Goal: Task Accomplishment & Management: Use online tool/utility

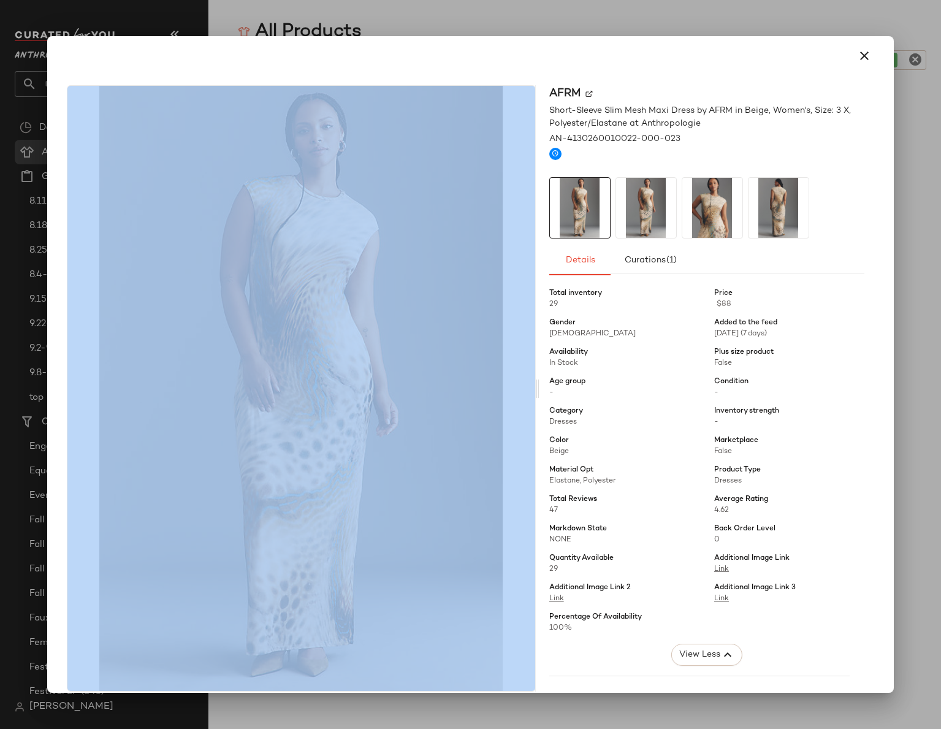
scroll to position [294, 0]
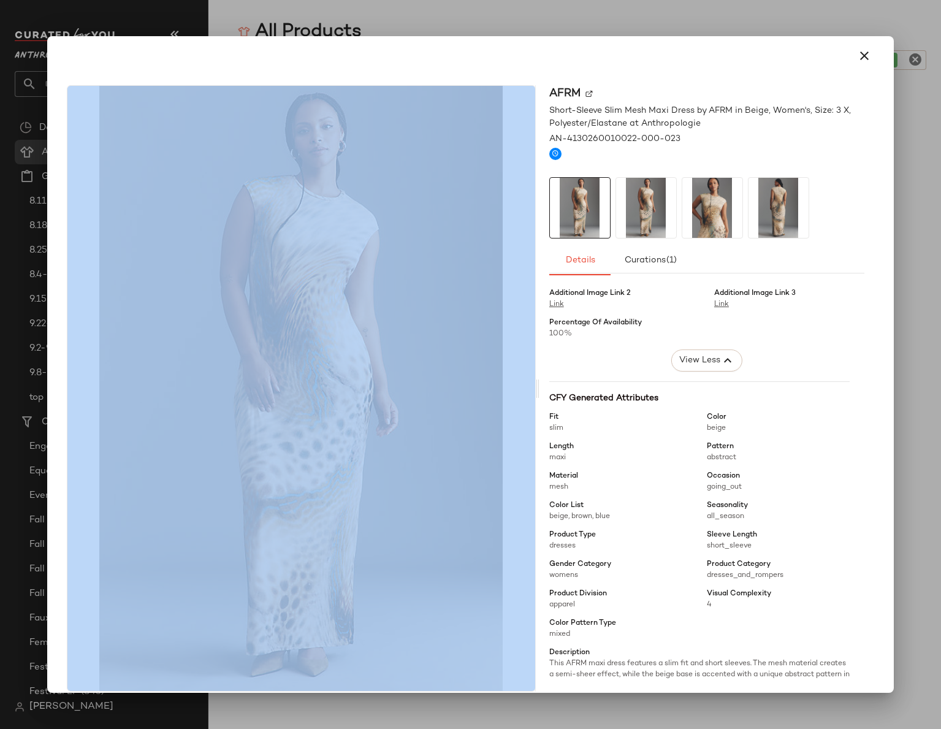
click at [454, 166] on img at bounding box center [301, 388] width 468 height 605
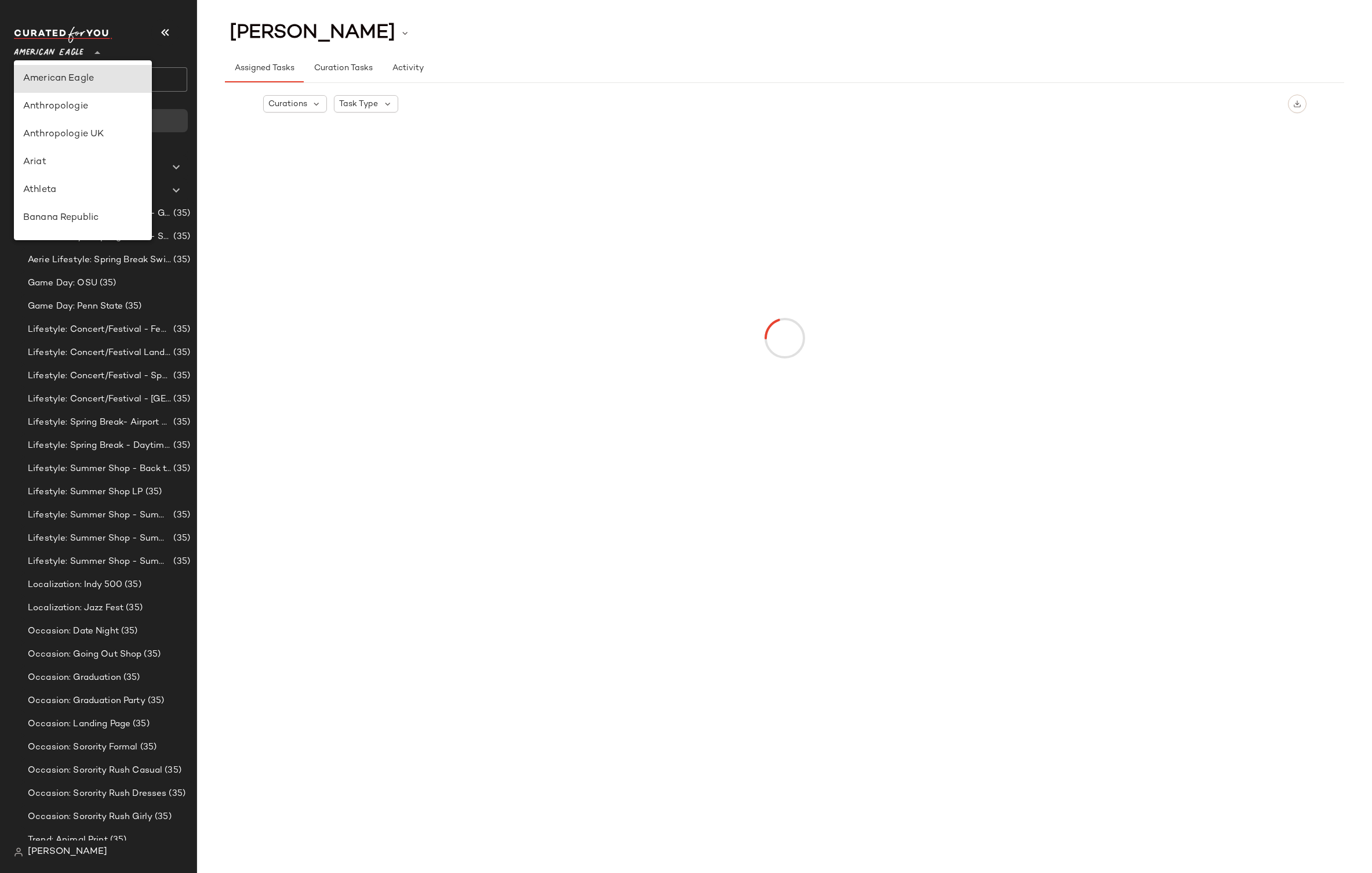
click at [52, 52] on span "American Eagle" at bounding box center [49, 50] width 70 height 21
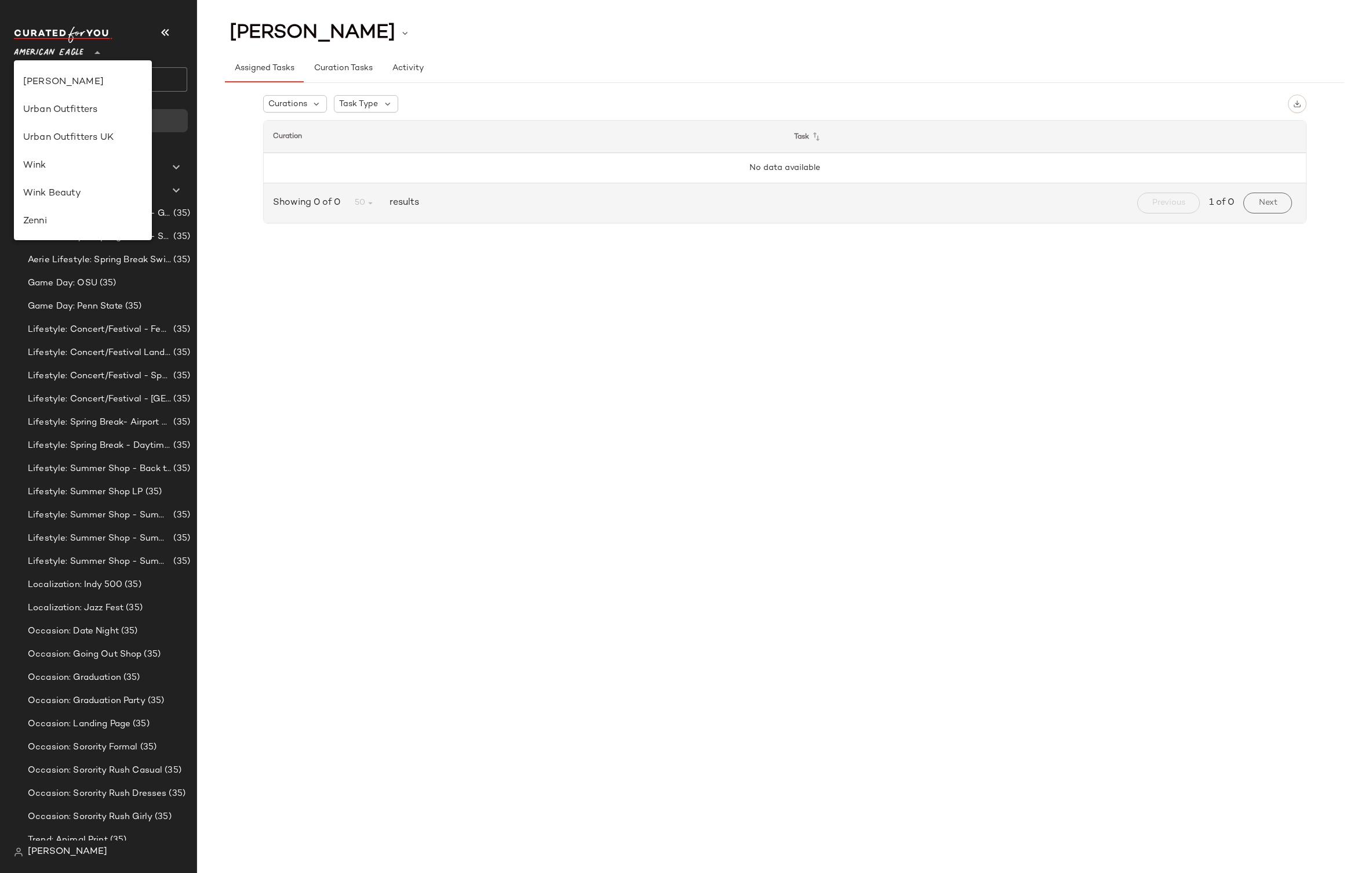
scroll to position [498, 0]
click at [73, 149] on div "Revolve" at bounding box center [83, 137] width 138 height 27
type input "**"
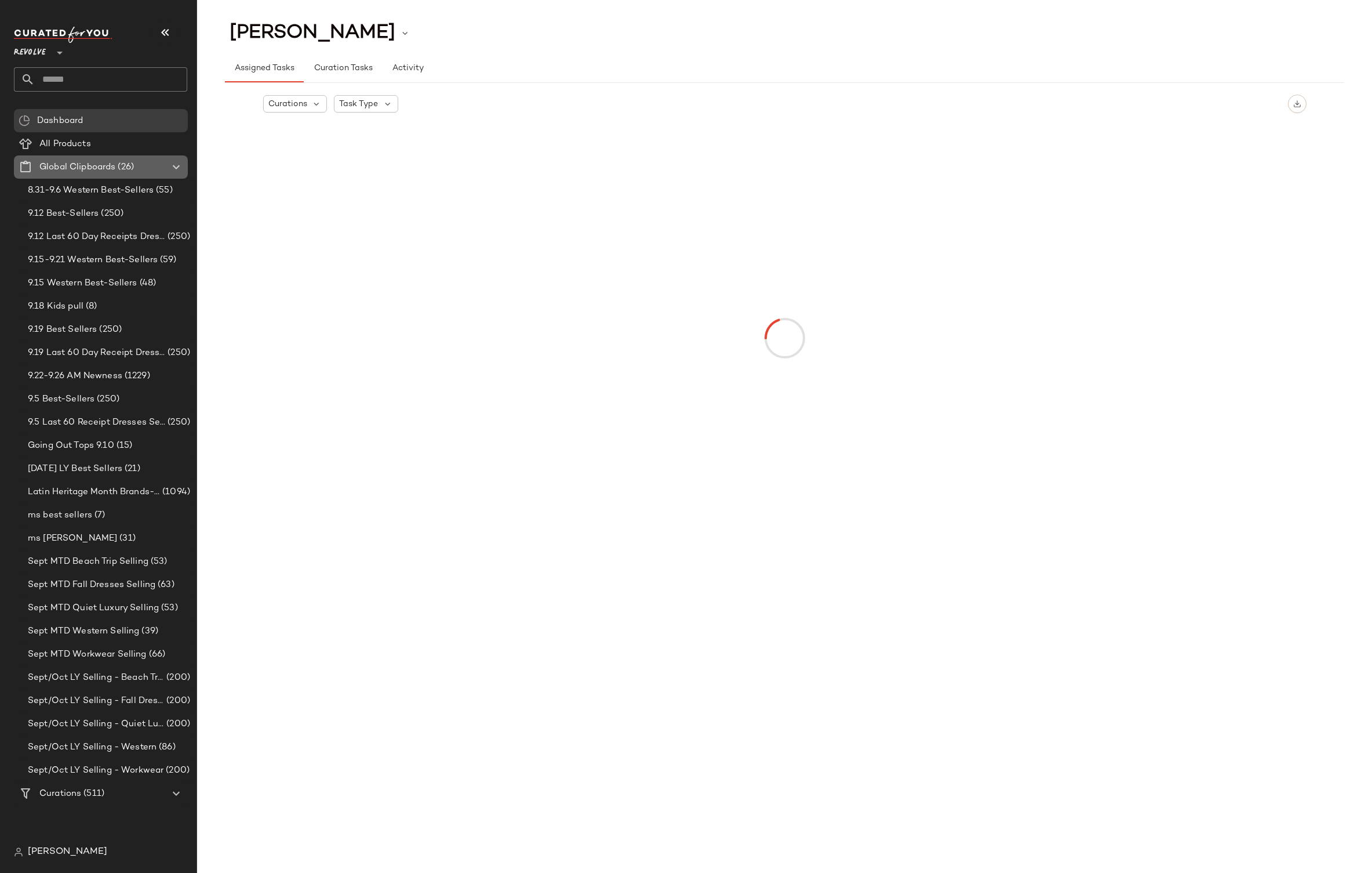
click at [72, 163] on span "Global Clipboards" at bounding box center [78, 167] width 76 height 13
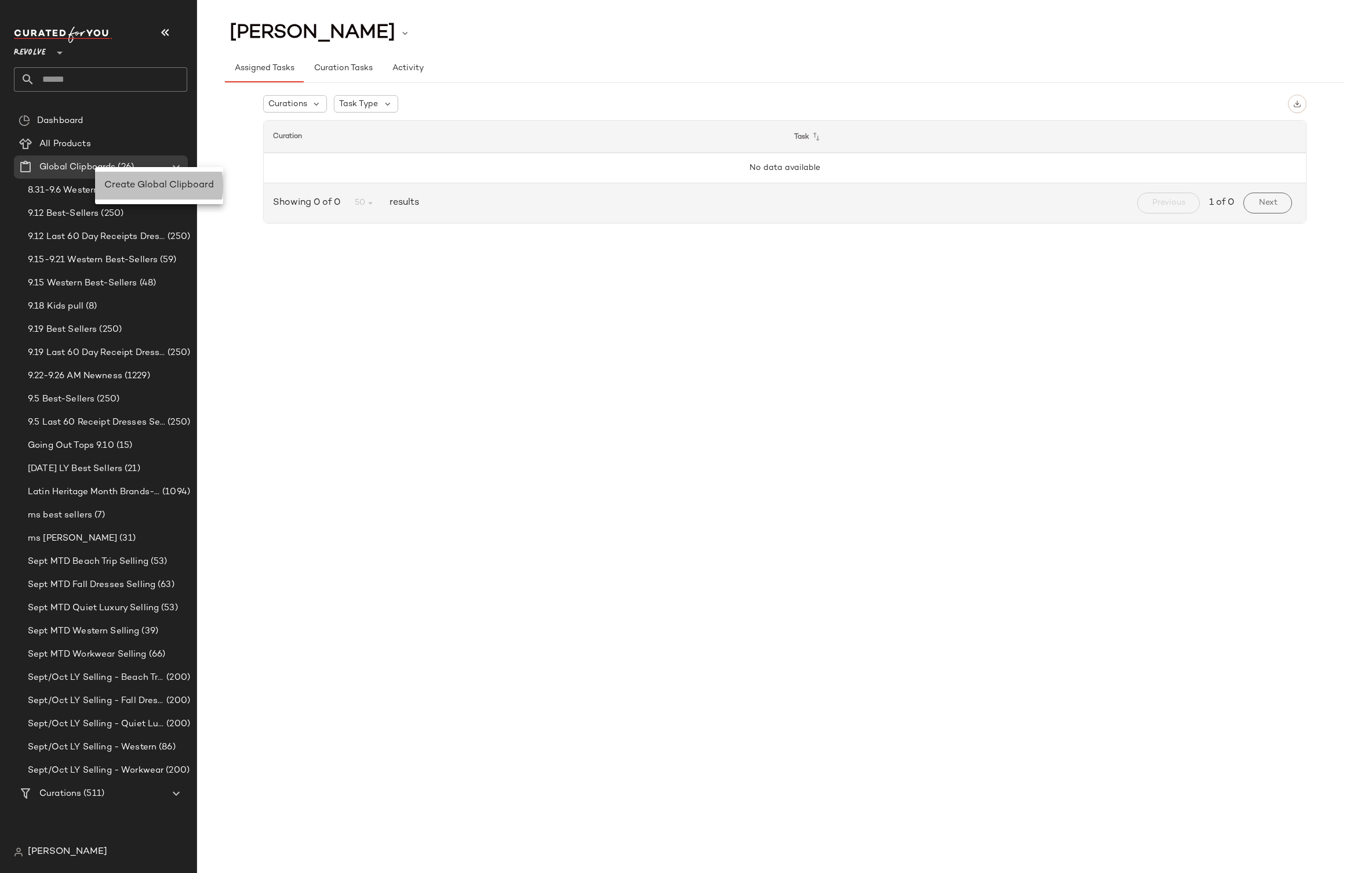
click at [132, 183] on span "Create Global Clipboard" at bounding box center [159, 185] width 110 height 9
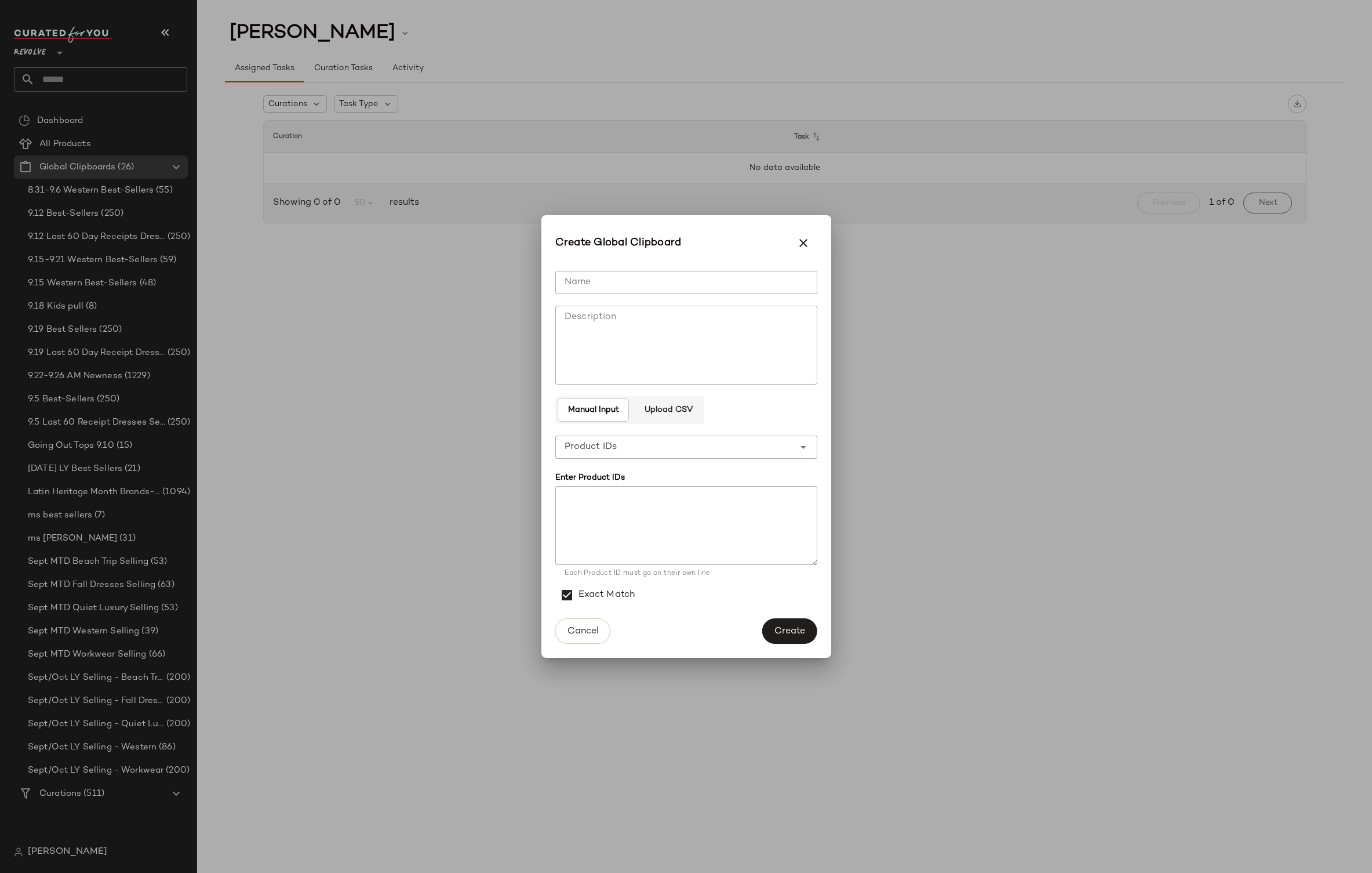
click at [611, 284] on input "Name" at bounding box center [686, 282] width 262 height 24
type input "**********"
click at [702, 525] on textarea at bounding box center [686, 525] width 262 height 79
paste textarea "**********"
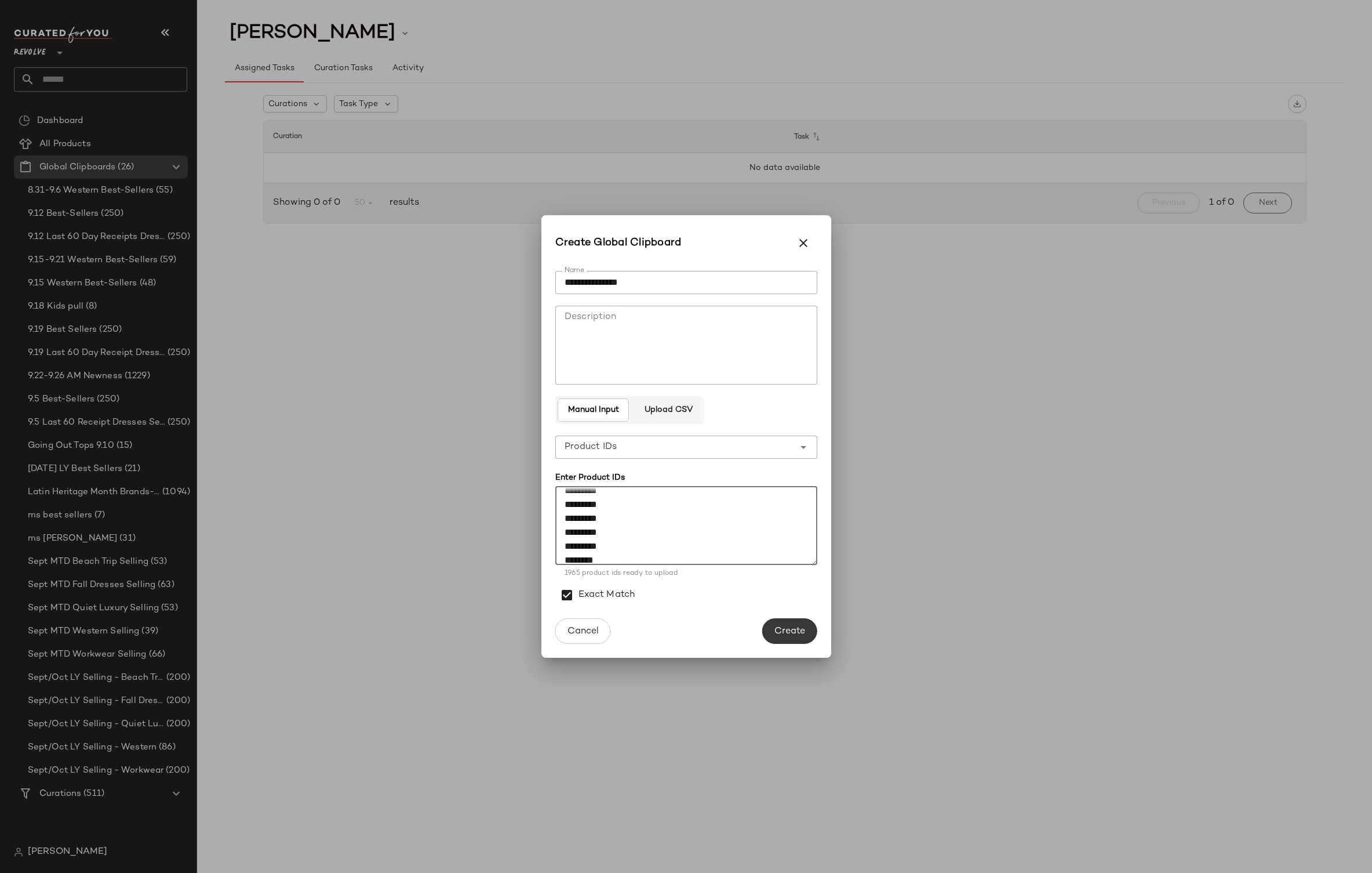
type textarea "**********"
click at [785, 620] on button "Create" at bounding box center [790, 631] width 55 height 26
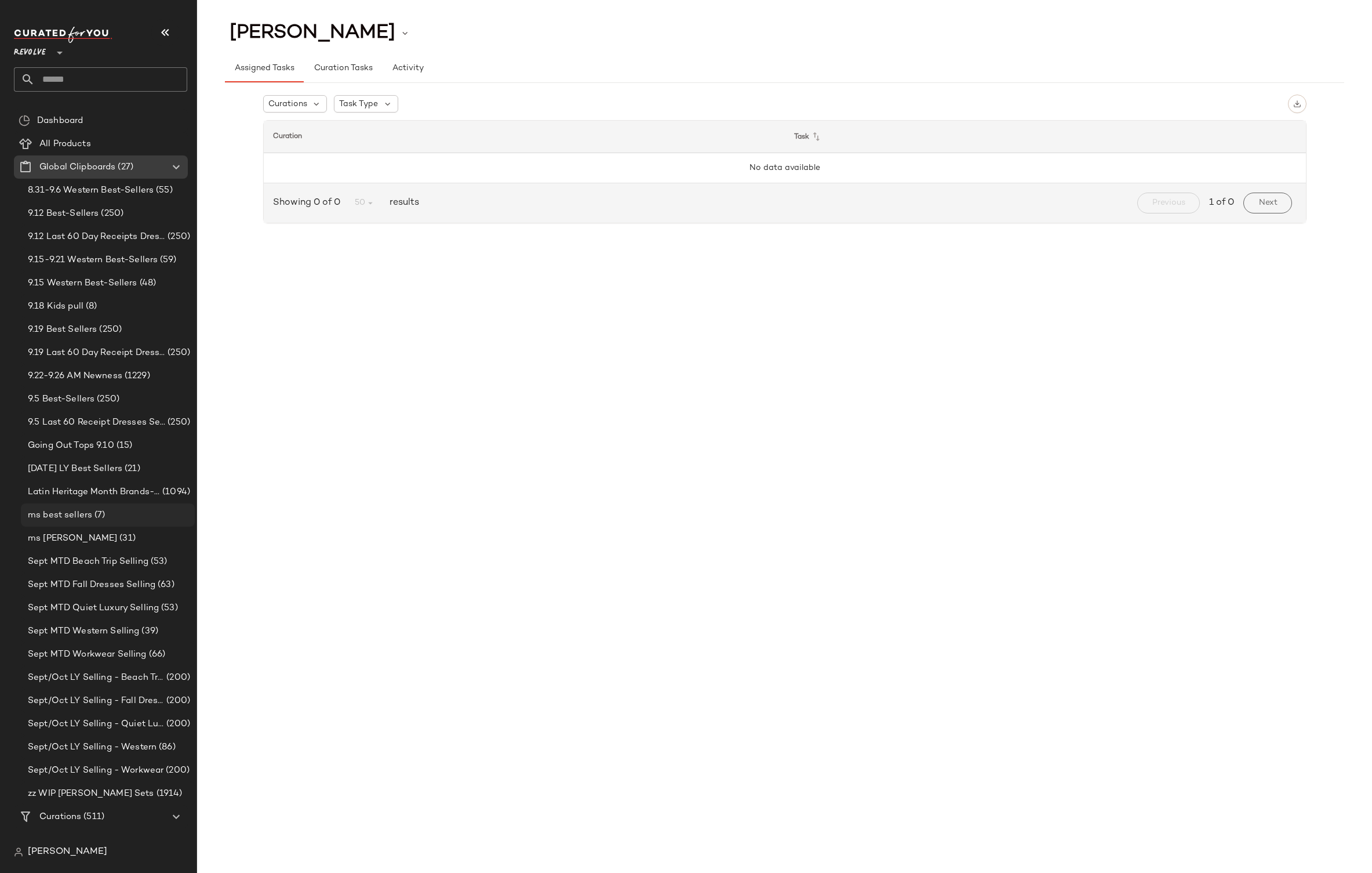
scroll to position [13, 0]
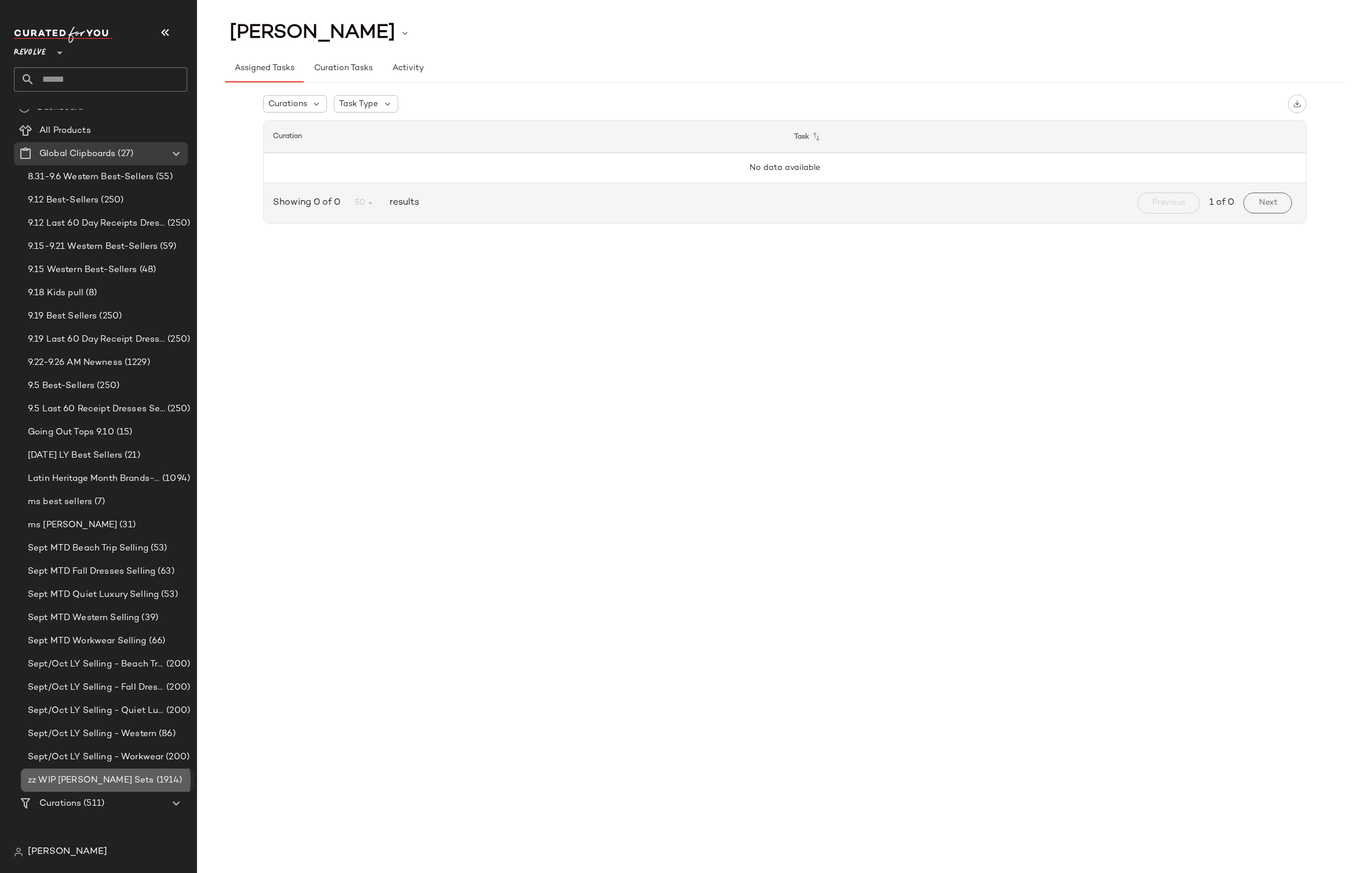
click at [65, 771] on div "zz WIP [PERSON_NAME] (1914)" at bounding box center [108, 779] width 174 height 24
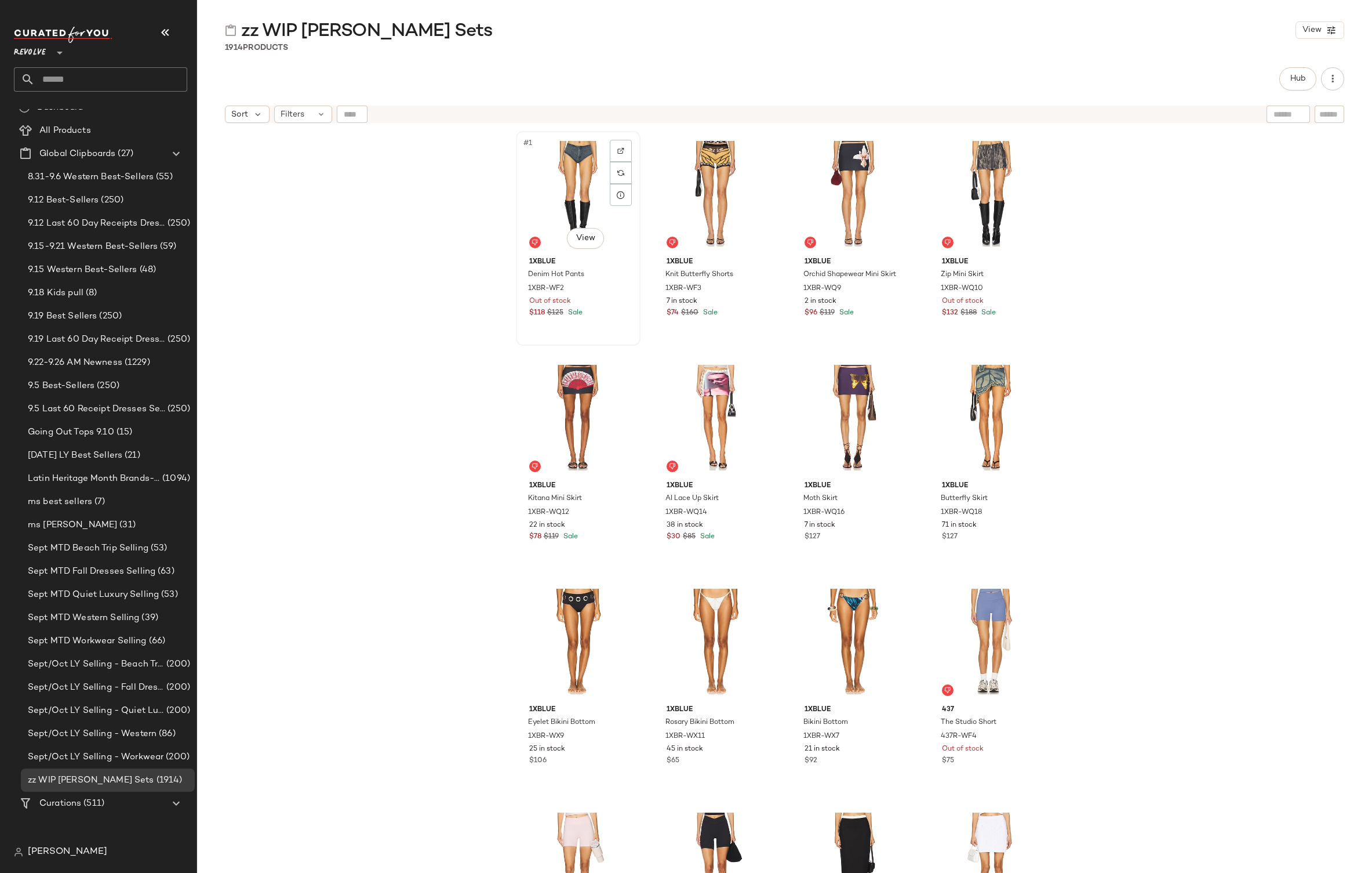
click at [550, 183] on div "#1 View" at bounding box center [578, 194] width 116 height 117
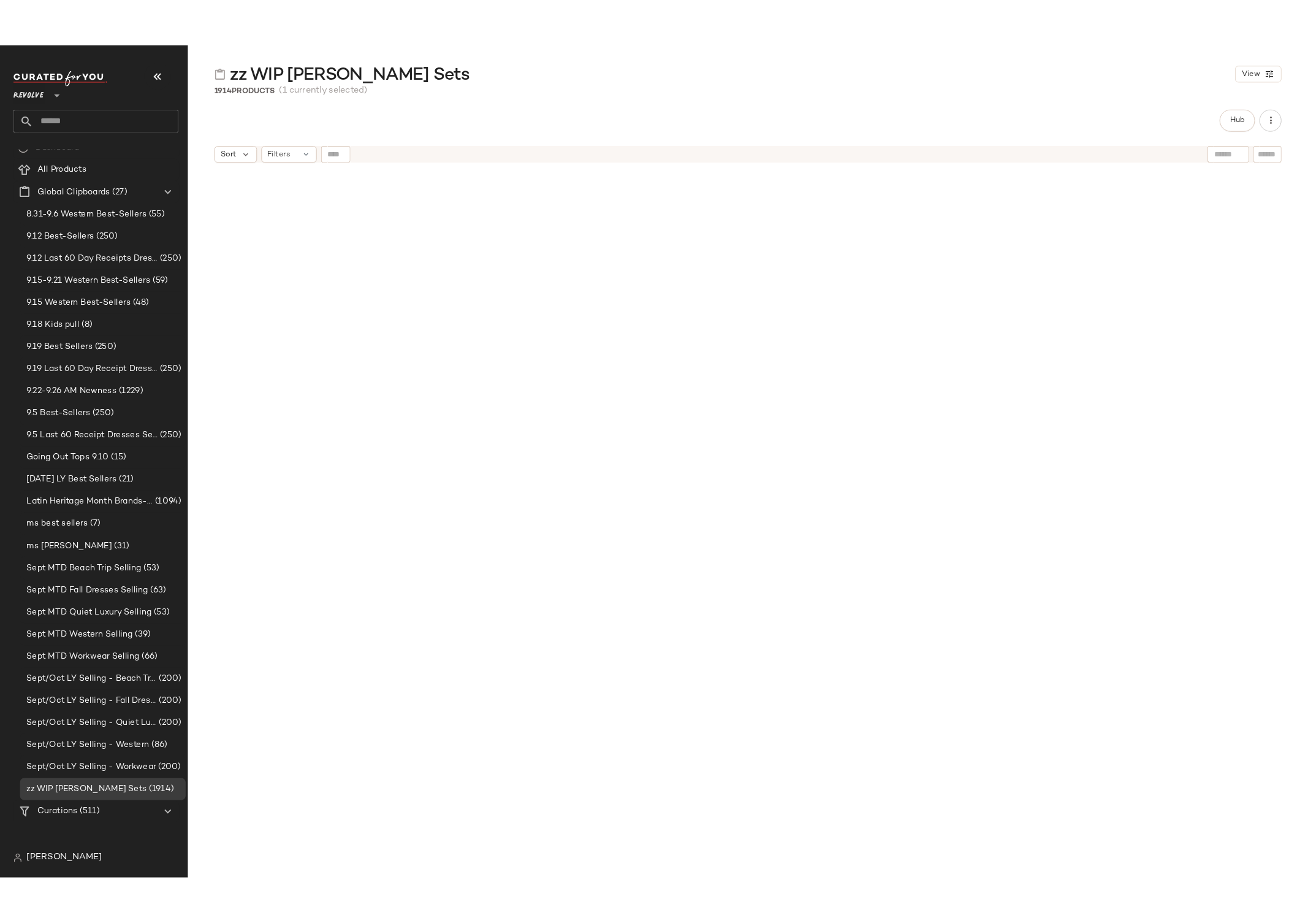
scroll to position [112046, 0]
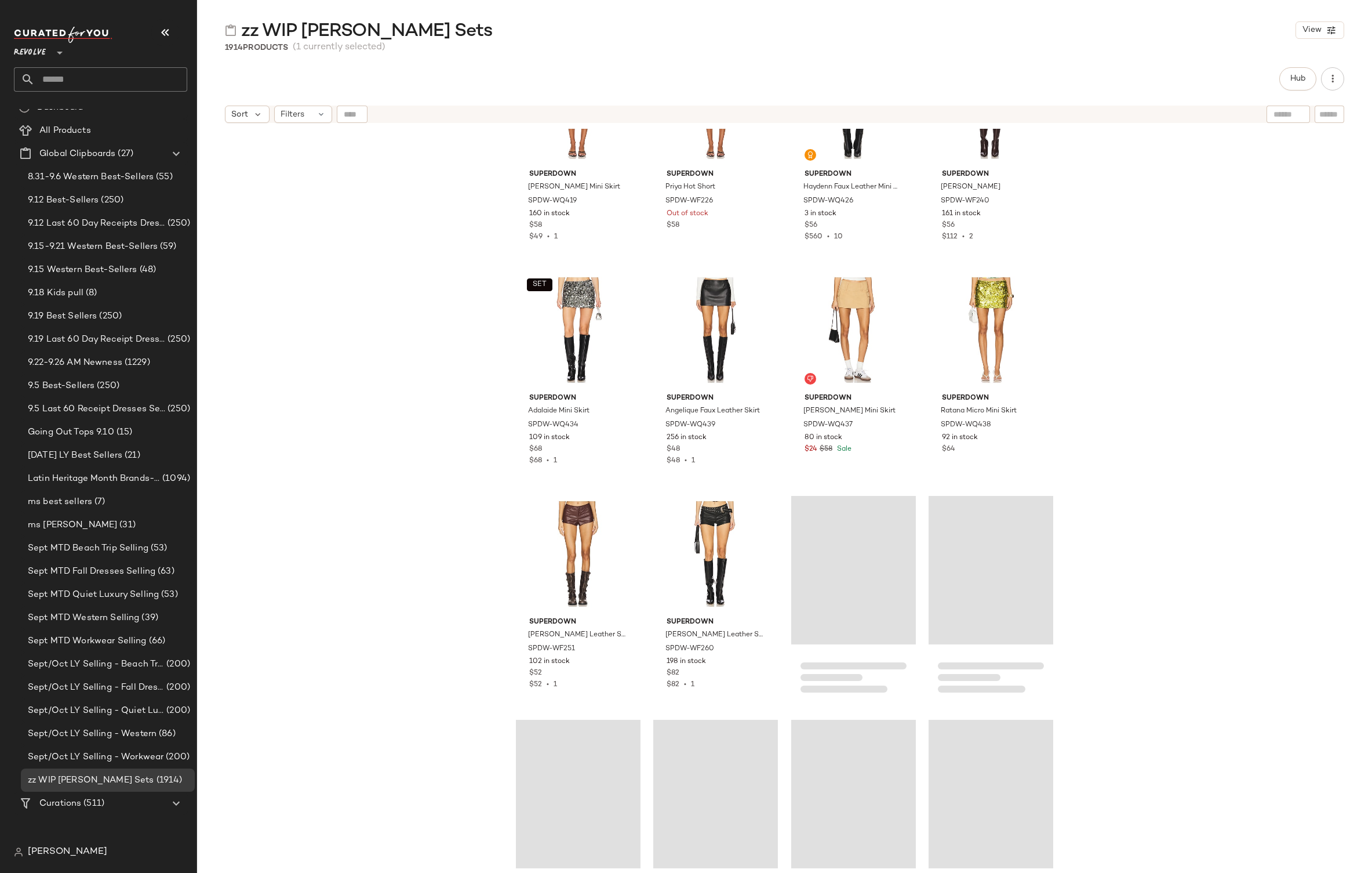
click at [977, 787] on div "Loading..." at bounding box center [991, 794] width 125 height 148
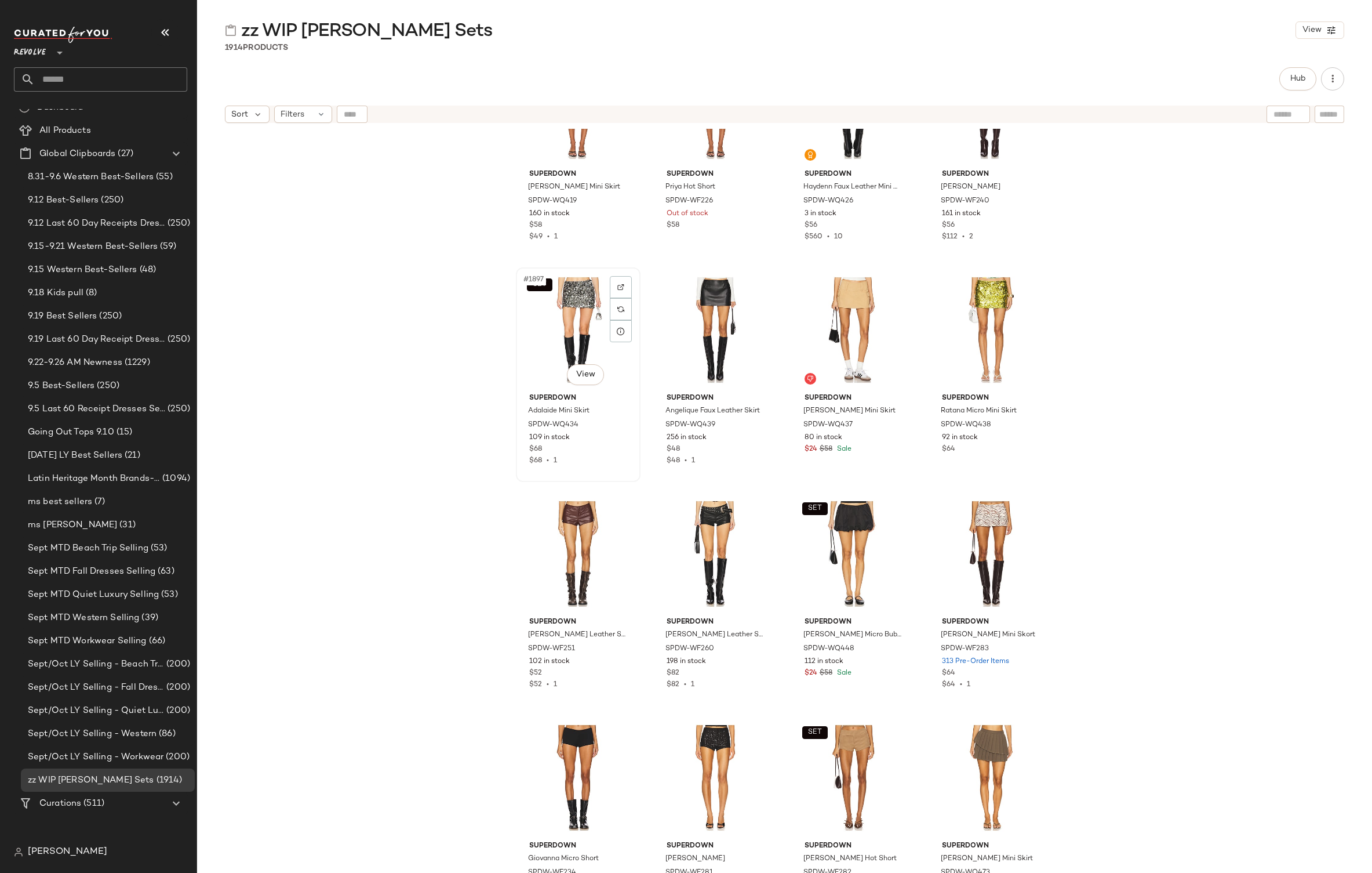
click at [554, 306] on div "SET #1897 View" at bounding box center [578, 330] width 116 height 117
click at [971, 567] on div "#1904 View" at bounding box center [991, 554] width 116 height 117
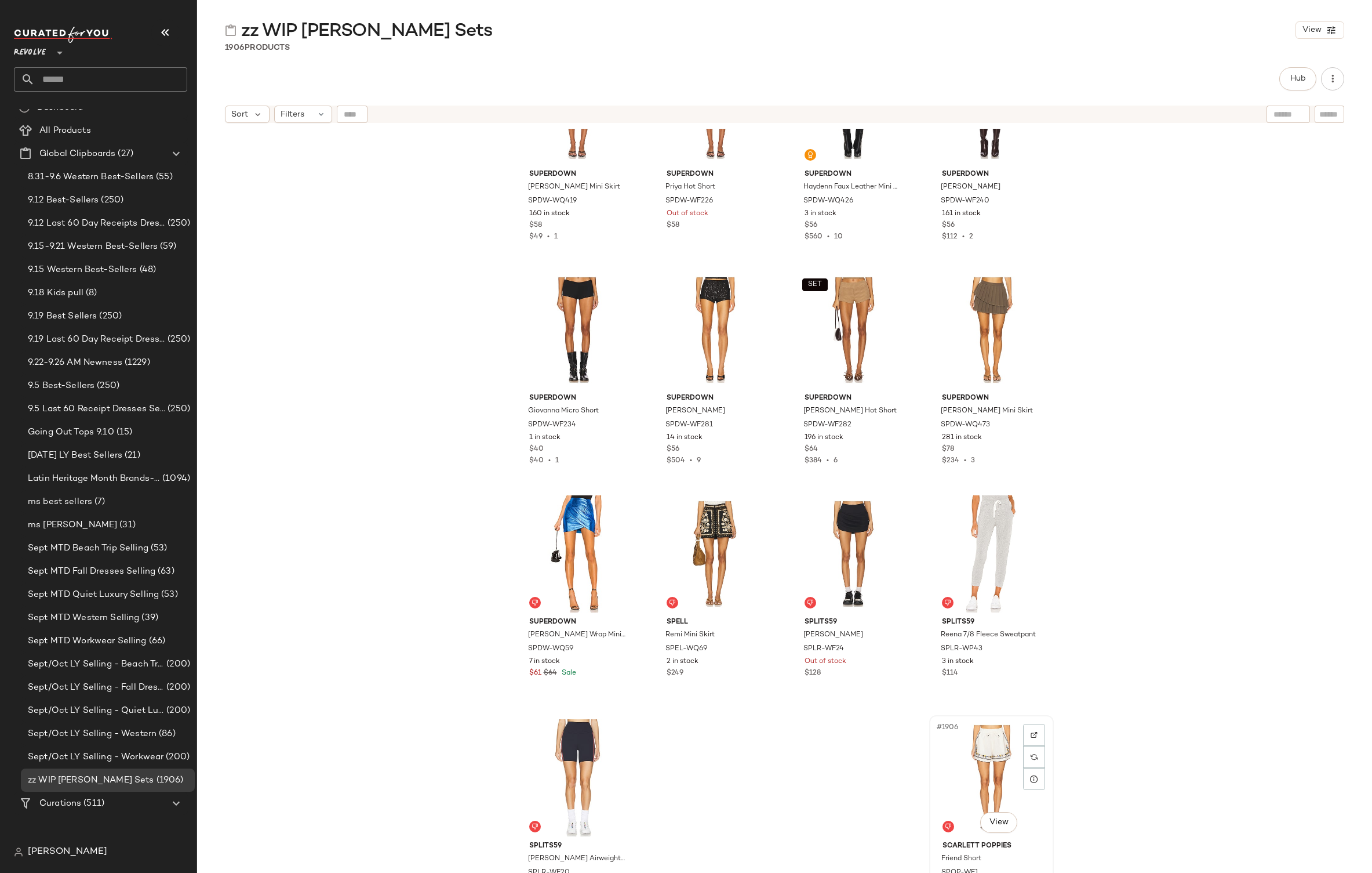
click at [1016, 751] on div "#1906 View" at bounding box center [991, 777] width 116 height 117
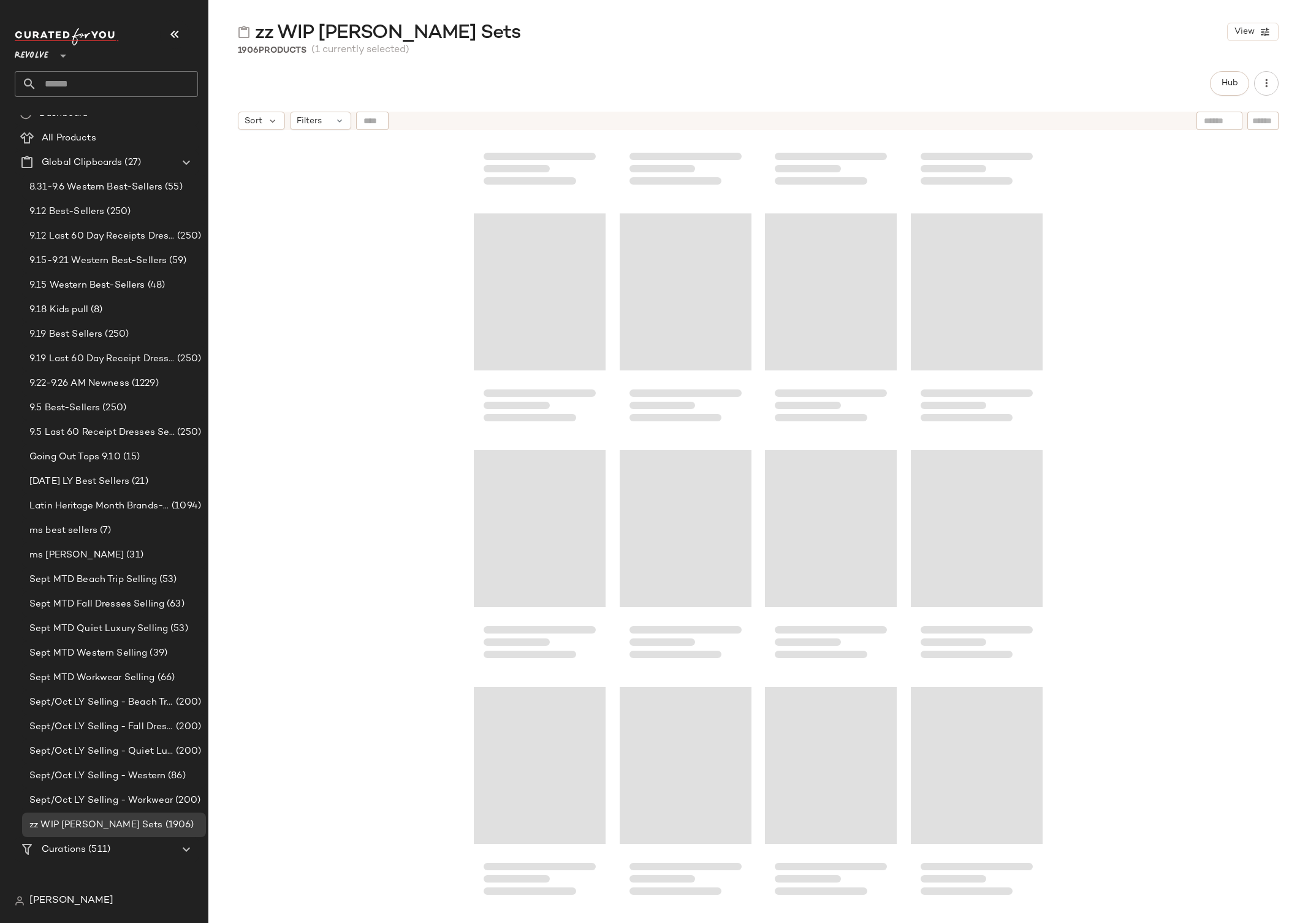
scroll to position [0, 0]
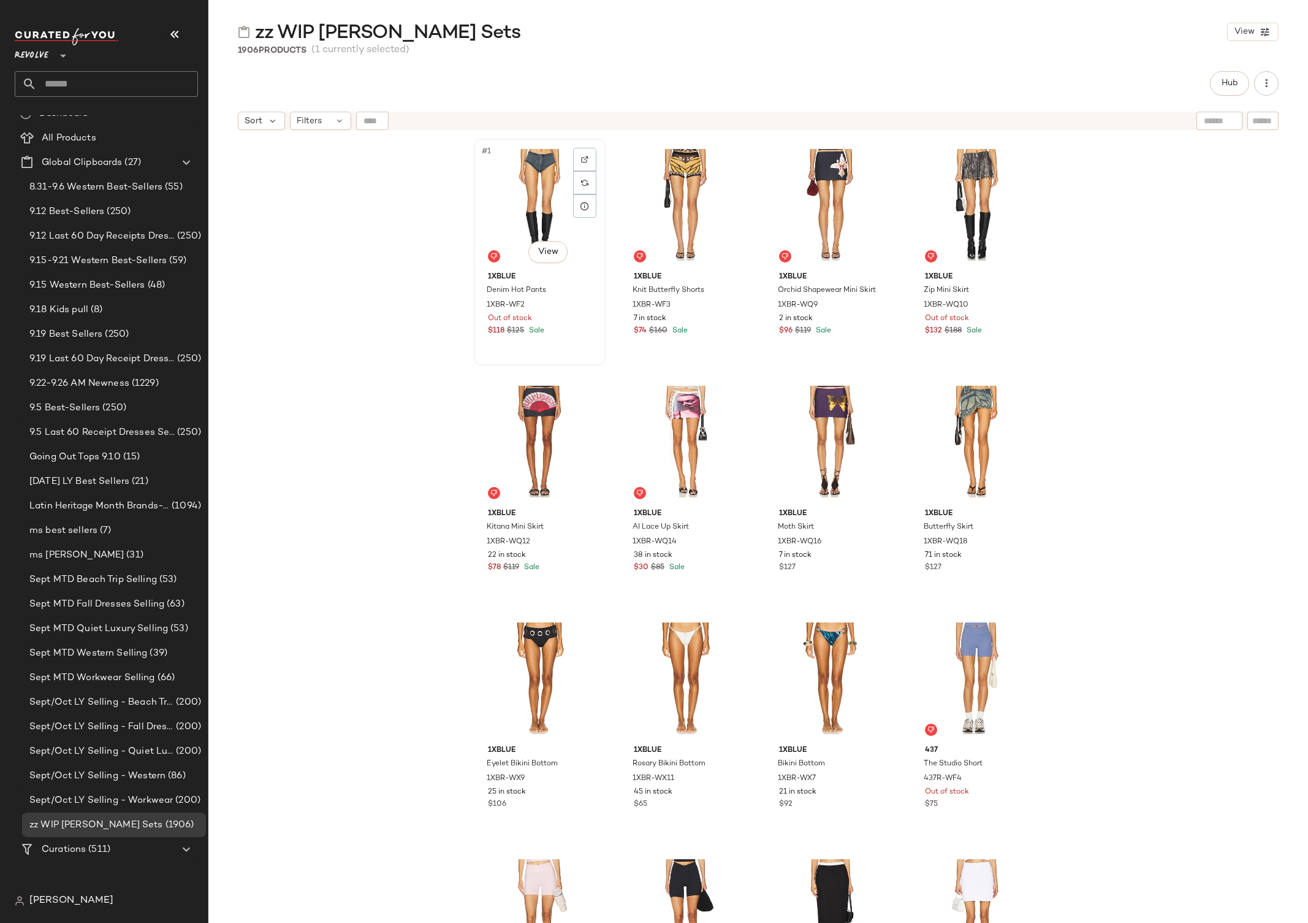
click at [546, 193] on div "#1 View" at bounding box center [539, 205] width 123 height 124
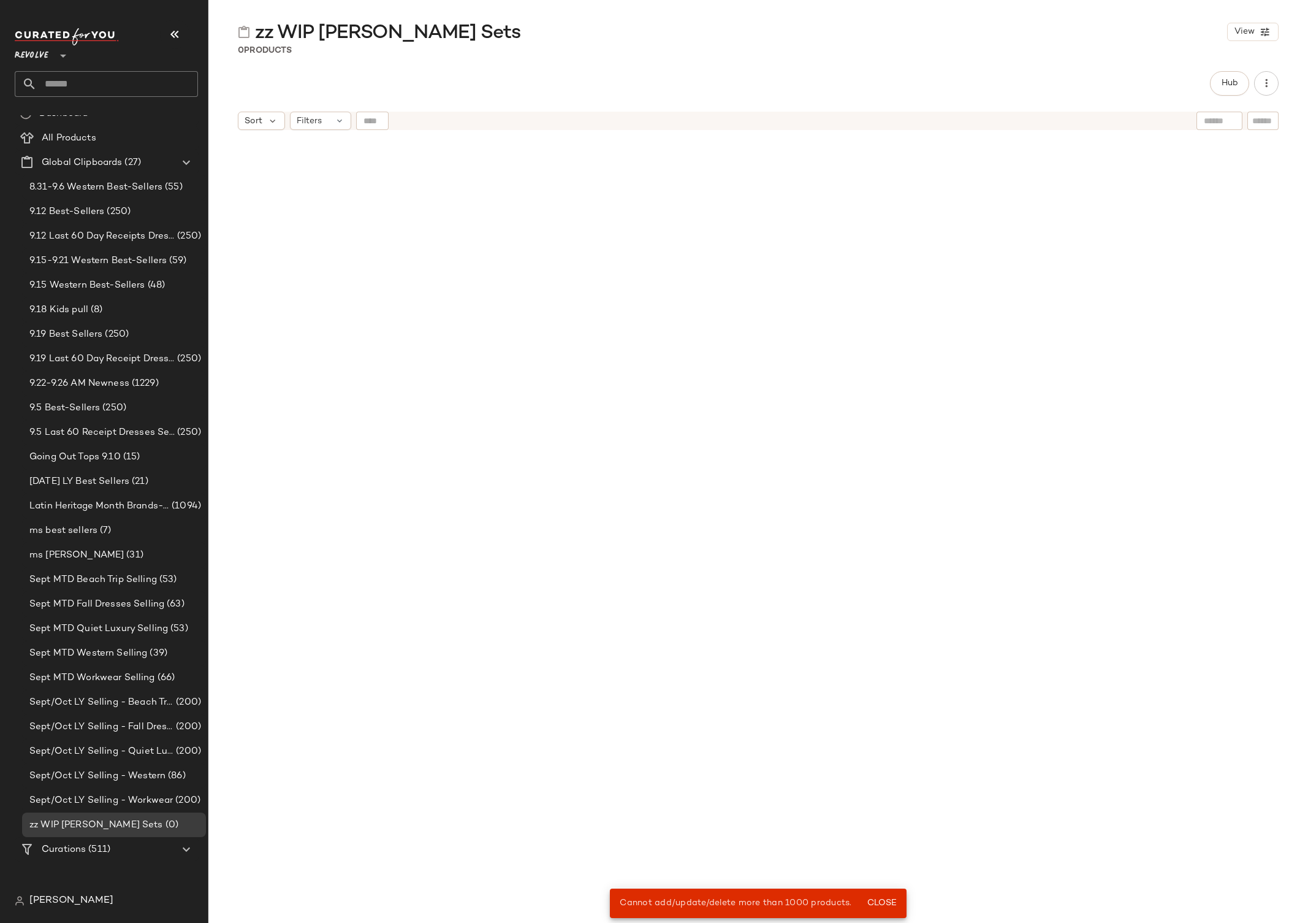
click at [755, 535] on div at bounding box center [758, 546] width 569 height 815
